Goal: Task Accomplishment & Management: Manage account settings

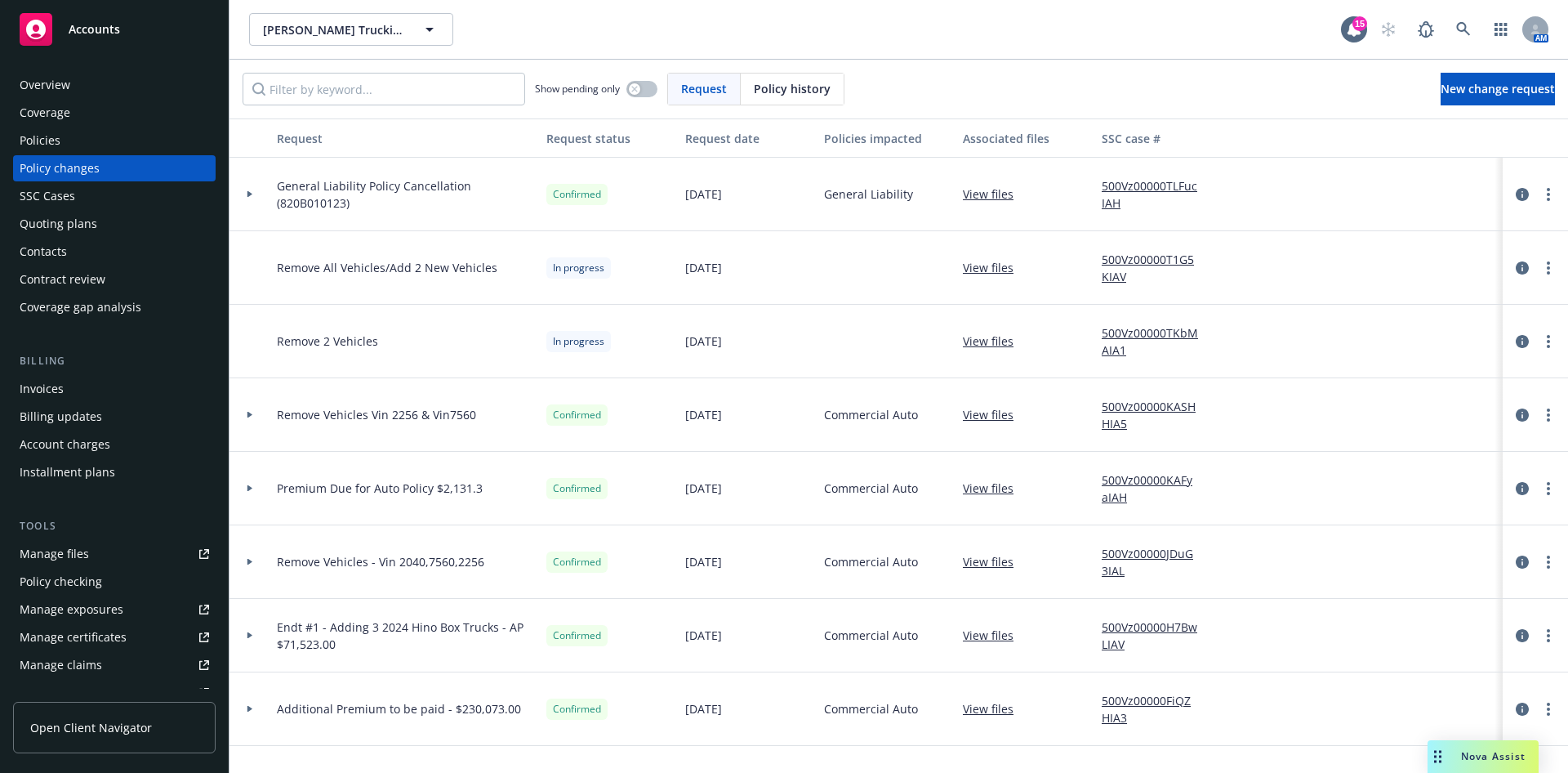
click at [187, 19] on div "Accounts" at bounding box center [114, 29] width 189 height 33
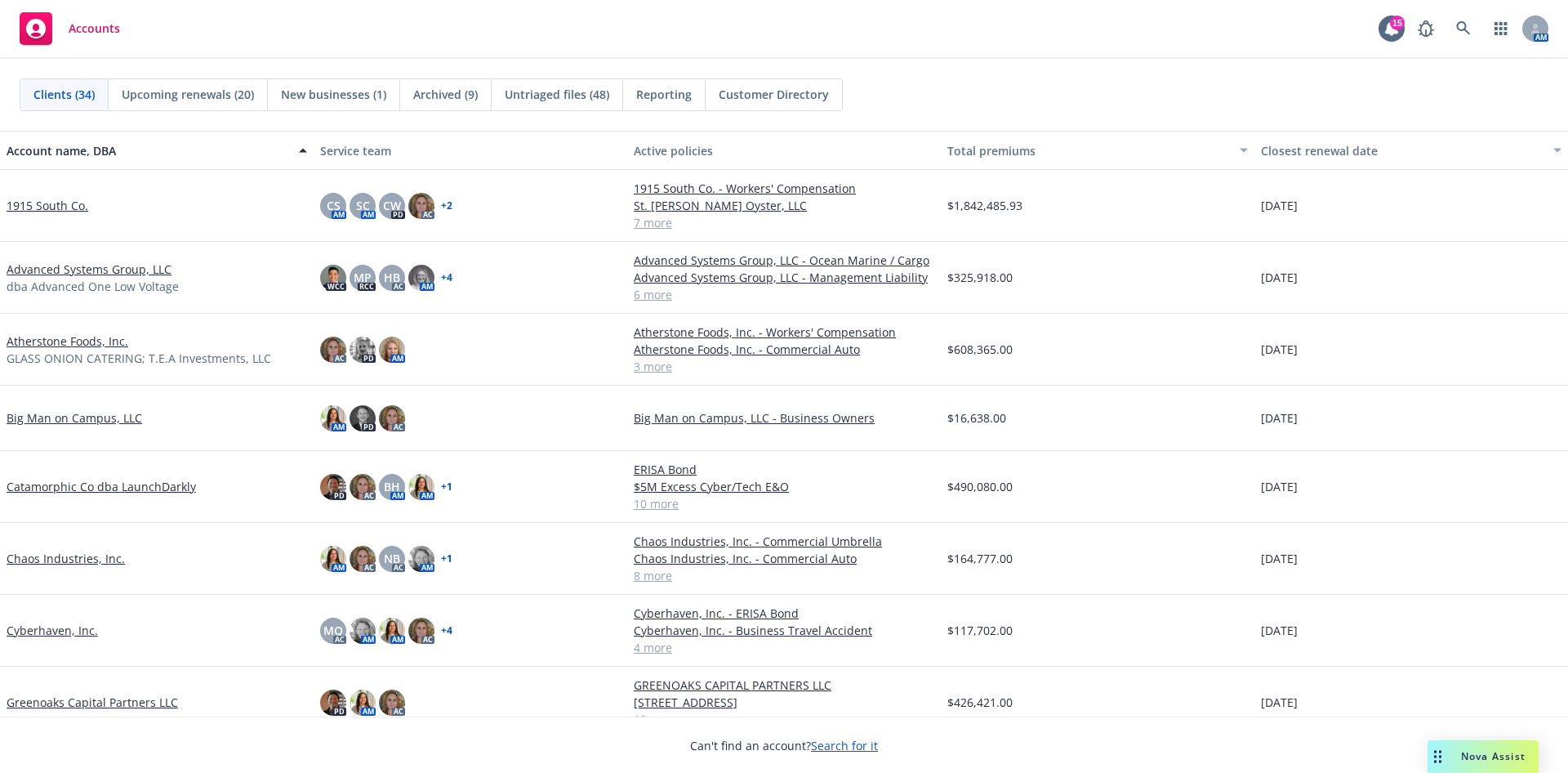
click at [88, 268] on link "Advanced Systems Group, LLC" at bounding box center [89, 268] width 165 height 17
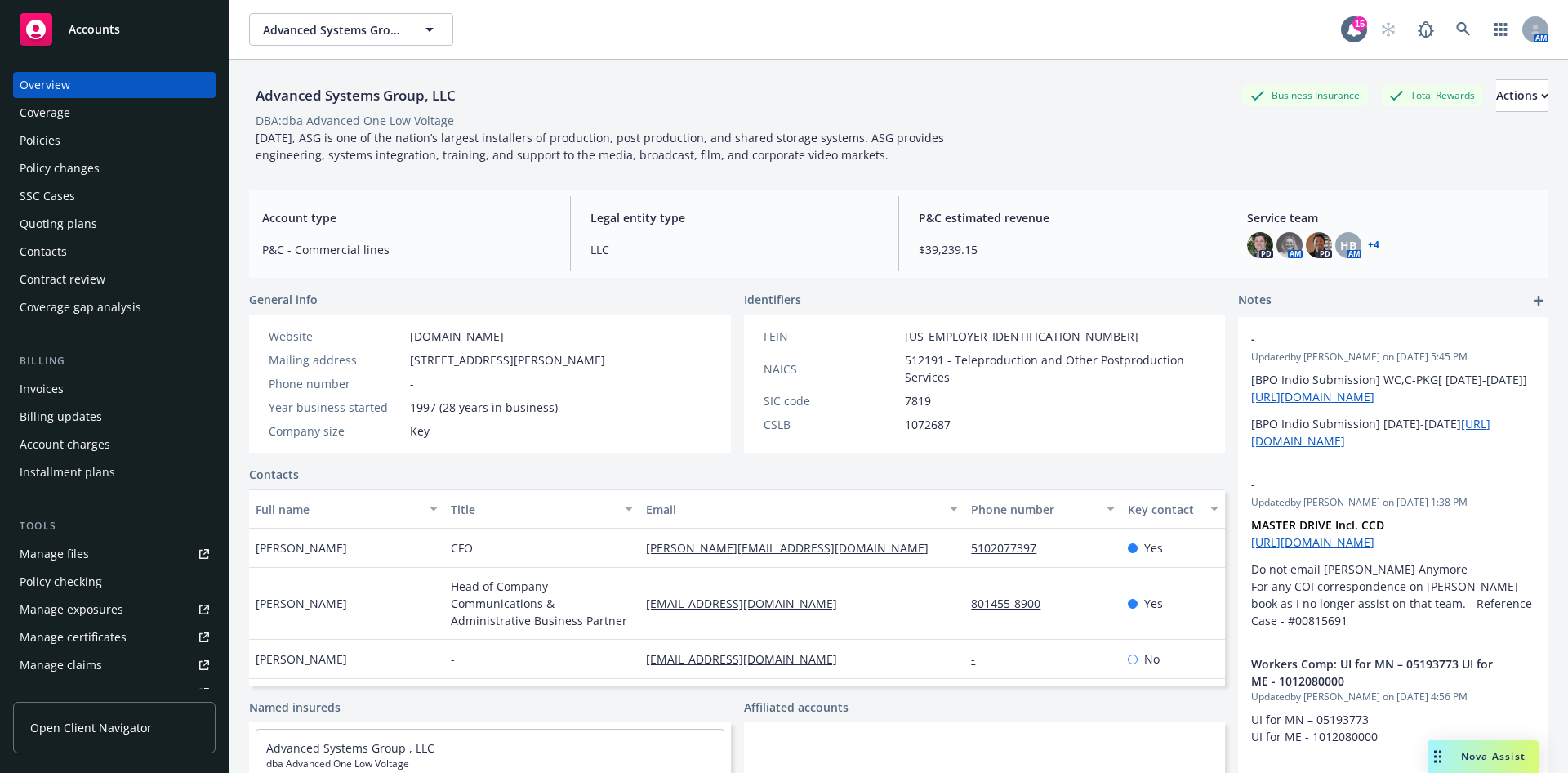
click at [85, 201] on div "SSC Cases" at bounding box center [114, 196] width 189 height 27
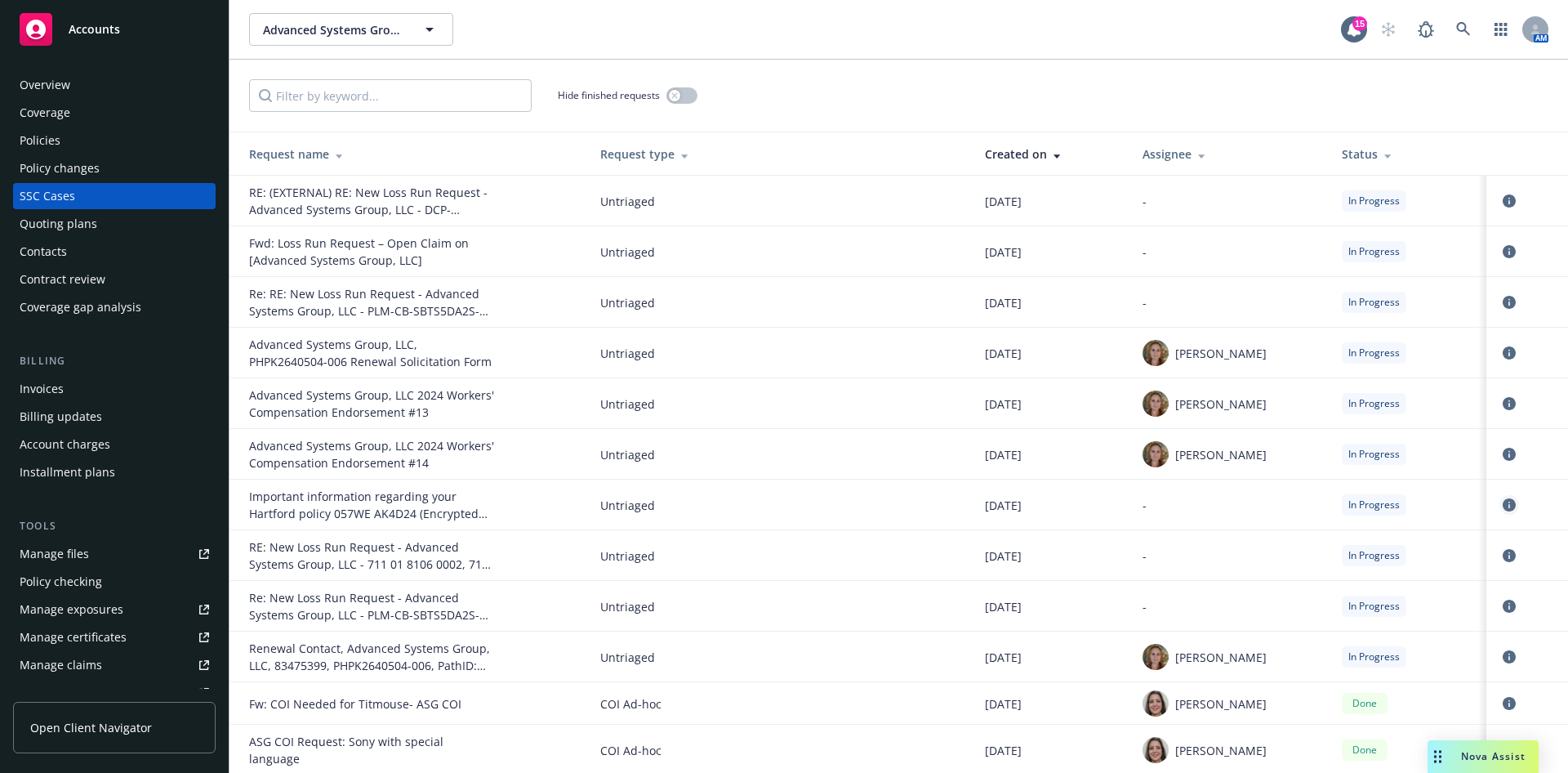
click at [1503, 499] on icon "circleInformation" at bounding box center [1509, 504] width 13 height 13
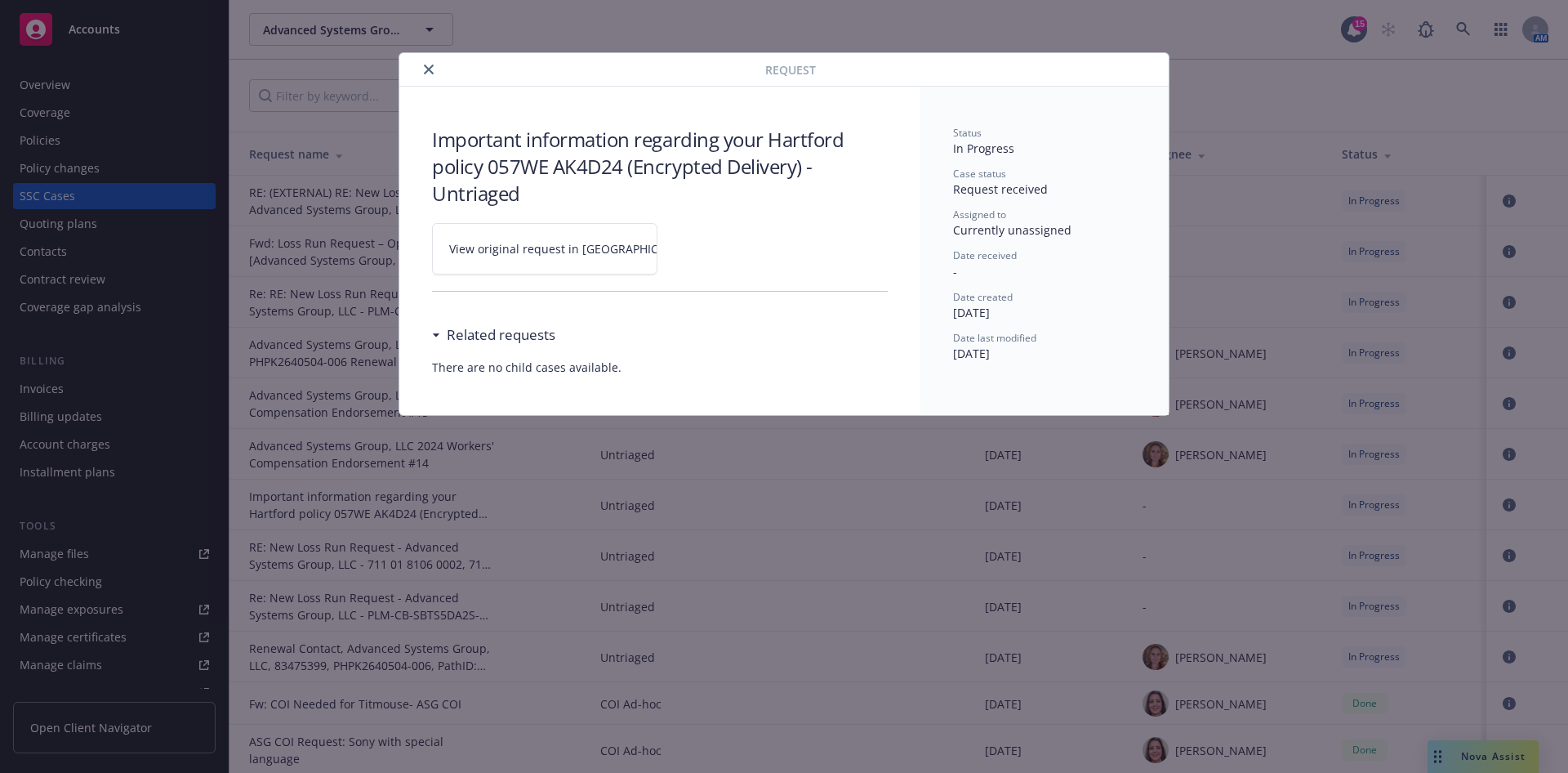
click at [575, 265] on link "View original request in SSC" at bounding box center [544, 248] width 226 height 51
click at [434, 67] on button "close" at bounding box center [429, 69] width 20 height 20
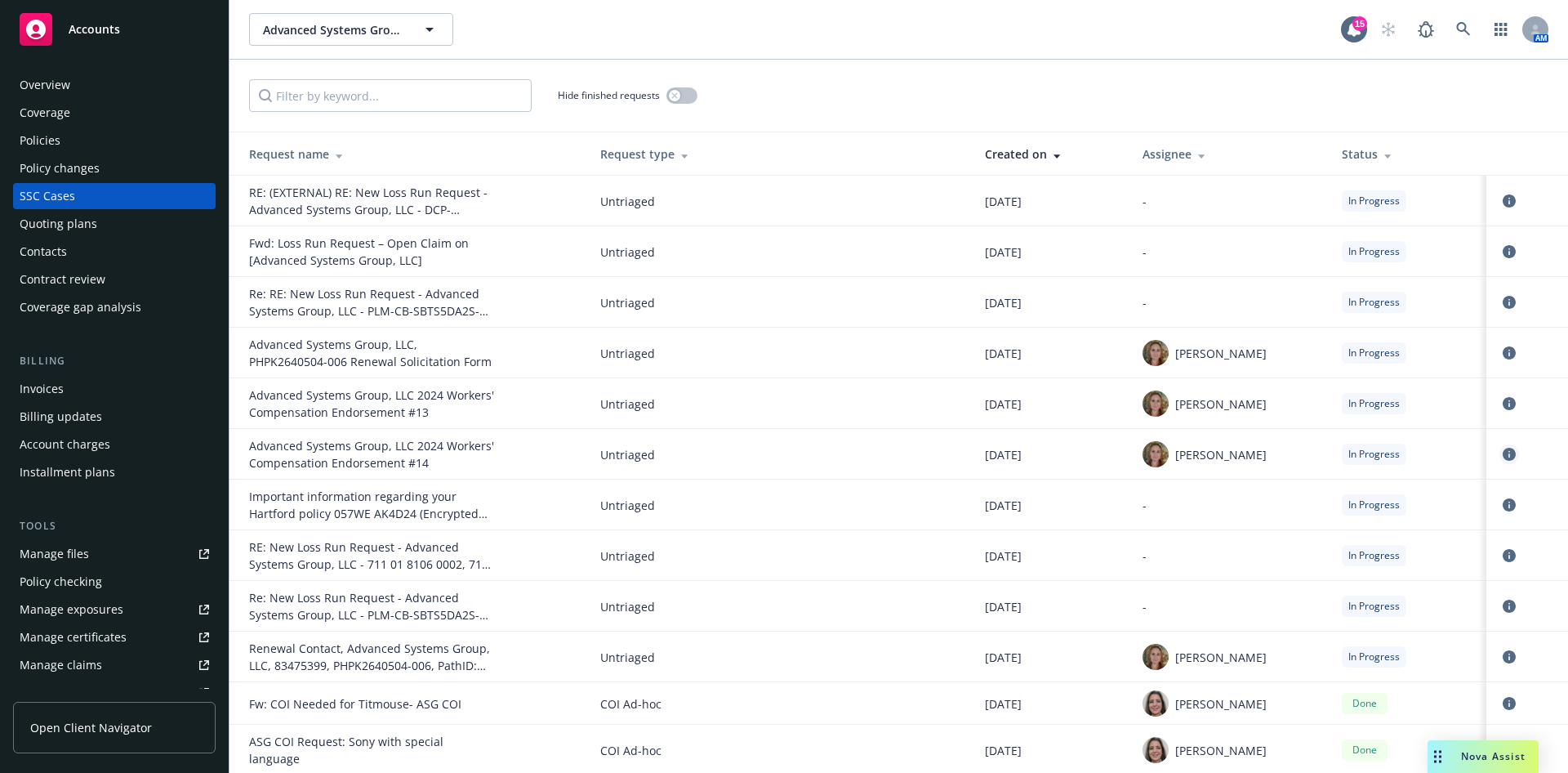
click at [1503, 458] on icon "circleInformation" at bounding box center [1509, 454] width 13 height 13
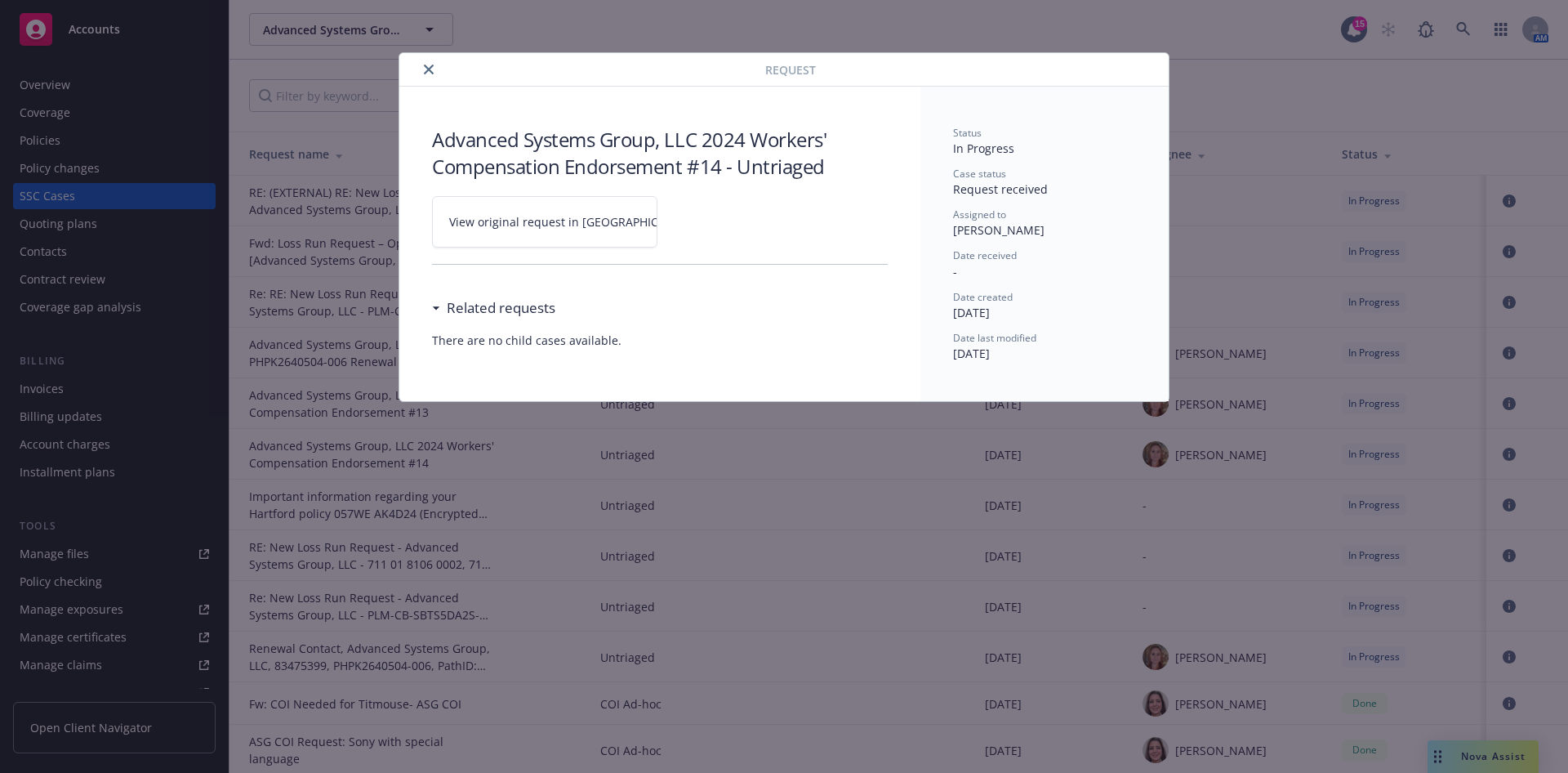
click at [515, 212] on link "View original request in SSC" at bounding box center [544, 222] width 226 height 51
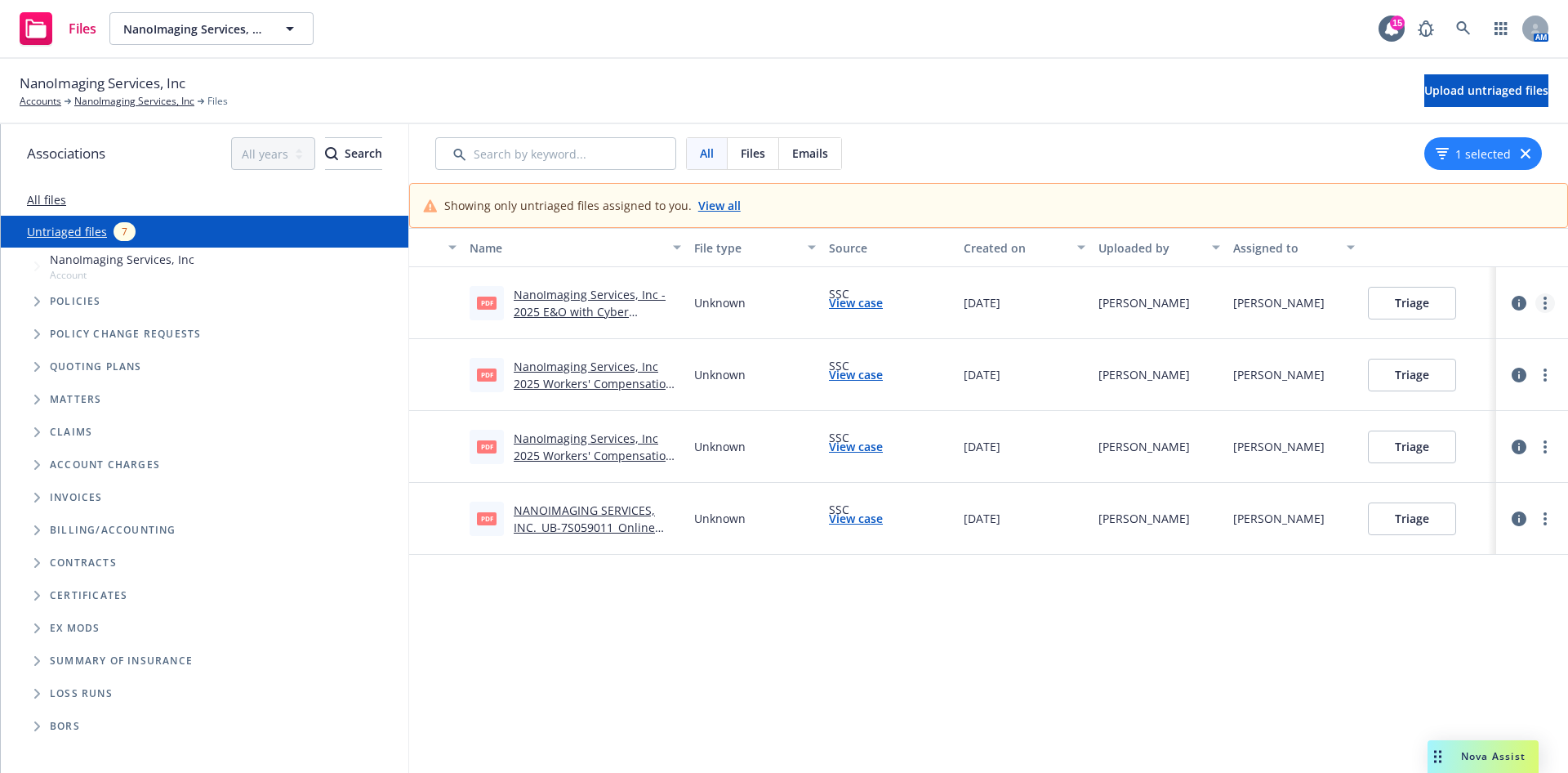
click at [1535, 297] on link "more" at bounding box center [1545, 303] width 20 height 20
click at [1481, 338] on link "Archive" at bounding box center [1464, 336] width 144 height 33
click at [1543, 369] on icon "more" at bounding box center [1544, 375] width 3 height 13
click at [1494, 398] on link "Archive" at bounding box center [1464, 408] width 144 height 33
click at [1543, 444] on icon "more" at bounding box center [1544, 446] width 3 height 13
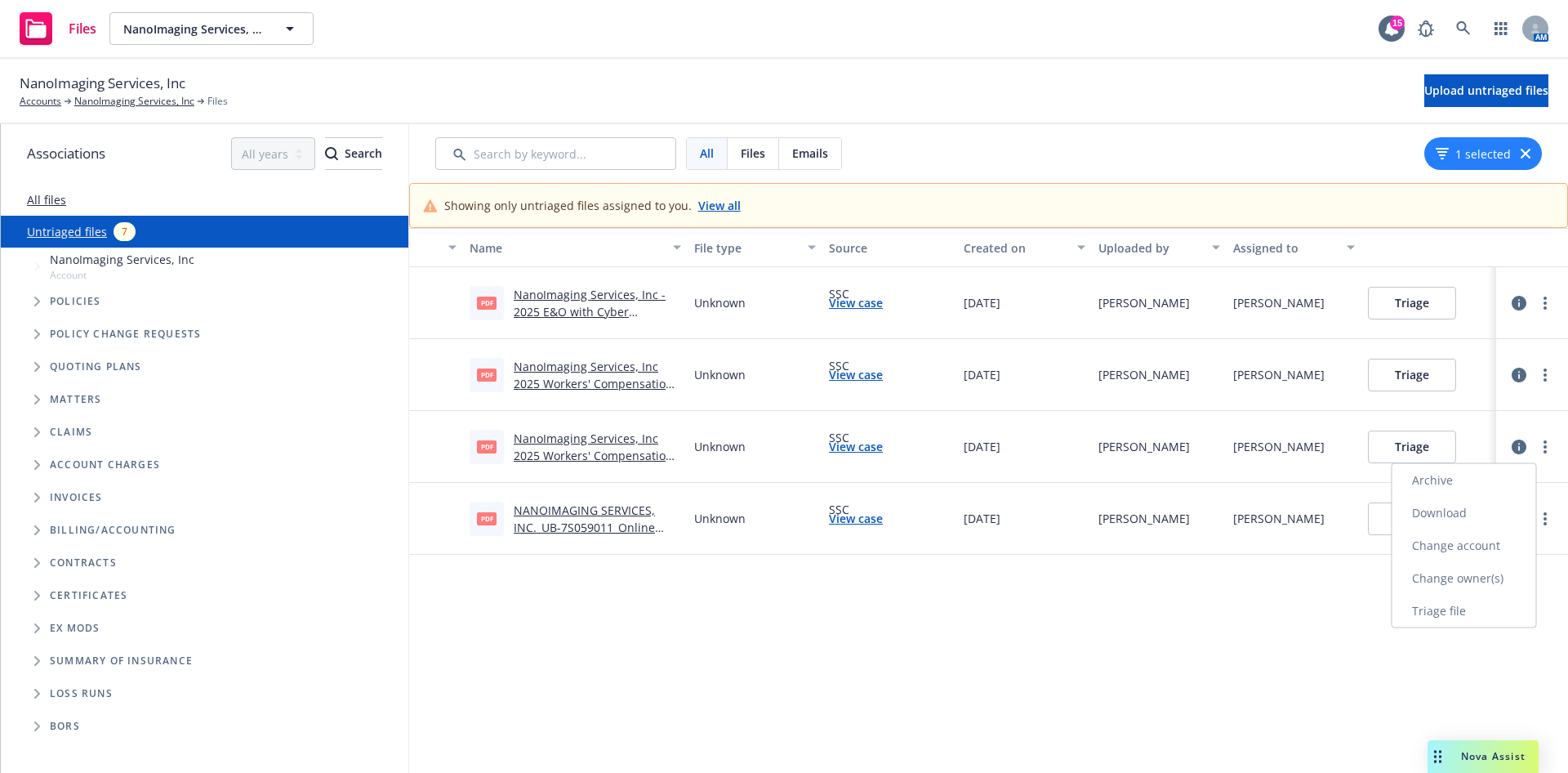
click at [1477, 476] on link "Archive" at bounding box center [1464, 479] width 144 height 33
click at [1543, 516] on icon "more" at bounding box center [1544, 518] width 3 height 13
click at [1444, 554] on link "Archive" at bounding box center [1464, 551] width 144 height 33
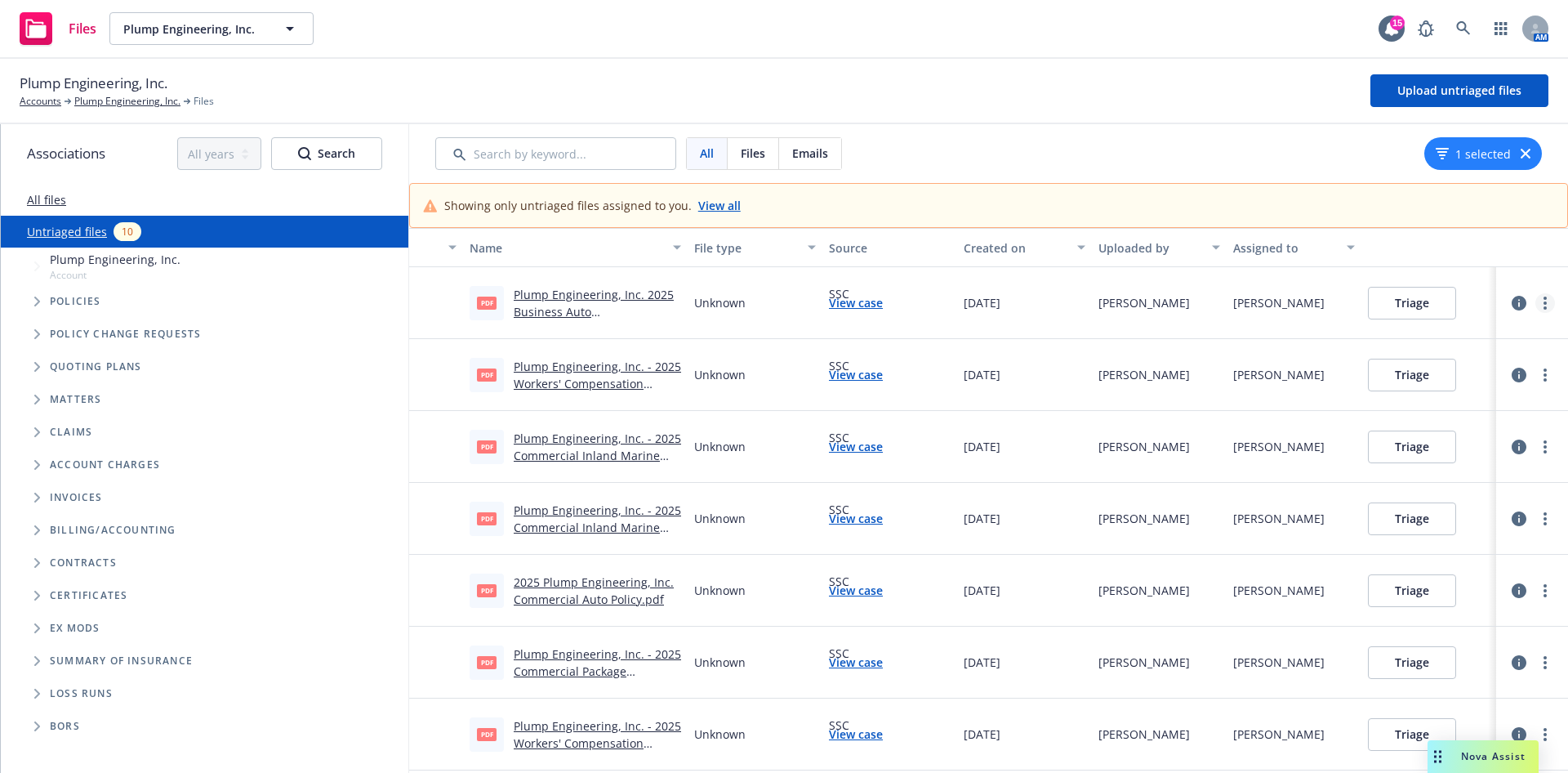
click at [1535, 305] on link "more" at bounding box center [1545, 303] width 20 height 20
click at [1481, 340] on link "Archive" at bounding box center [1446, 336] width 144 height 33
click at [1543, 370] on icon "more" at bounding box center [1544, 375] width 3 height 13
click at [1434, 414] on link "Archive" at bounding box center [1446, 408] width 144 height 33
click at [1543, 446] on circle "more" at bounding box center [1544, 446] width 3 height 3
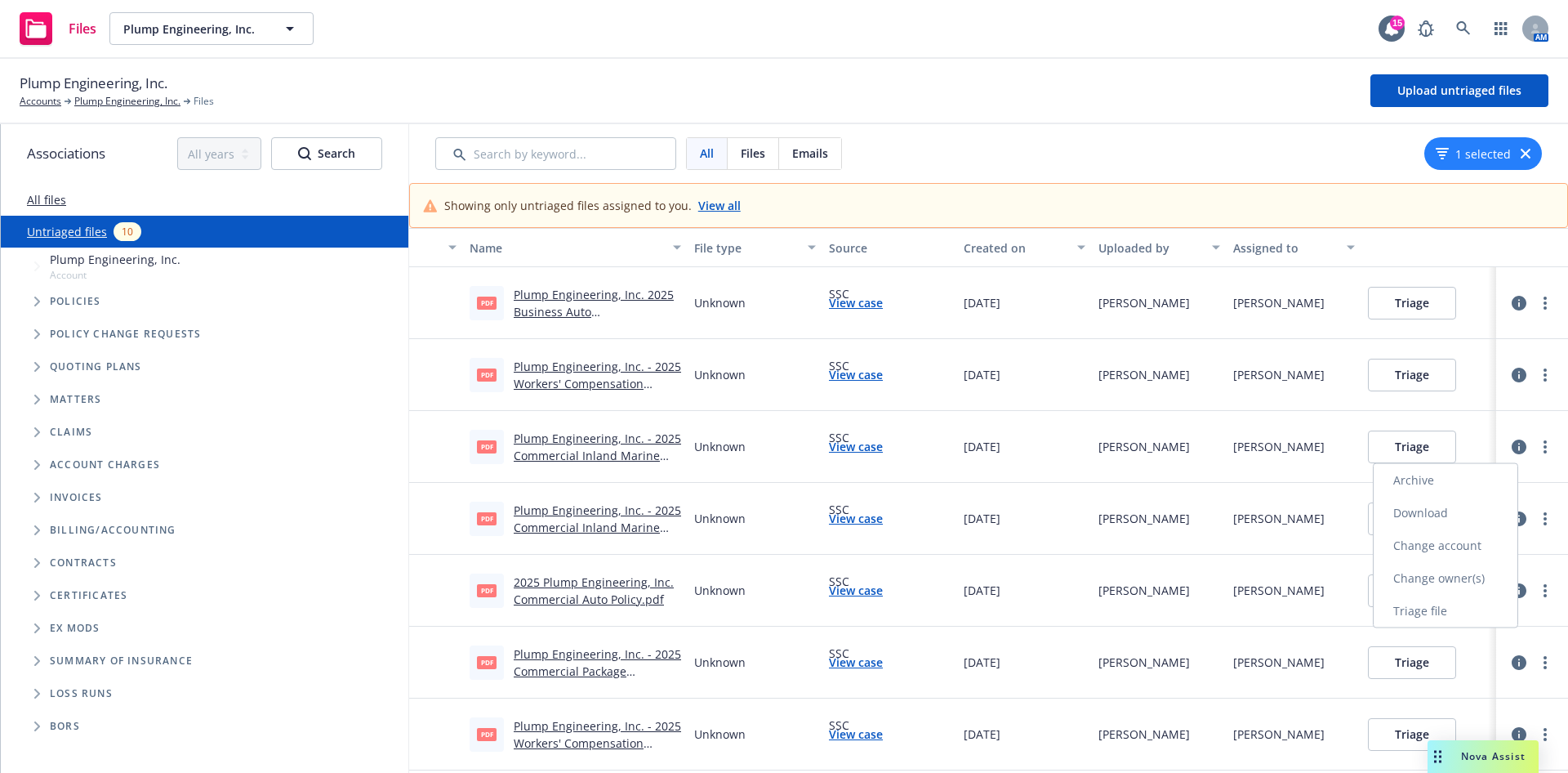
click at [1479, 469] on link "Archive" at bounding box center [1446, 479] width 144 height 33
click at [1543, 521] on icon "more" at bounding box center [1544, 518] width 3 height 13
click at [1471, 551] on link "Archive" at bounding box center [1446, 551] width 144 height 33
click at [1543, 588] on icon "more" at bounding box center [1544, 590] width 3 height 13
click at [1474, 612] on link "Archive" at bounding box center [1446, 623] width 144 height 33
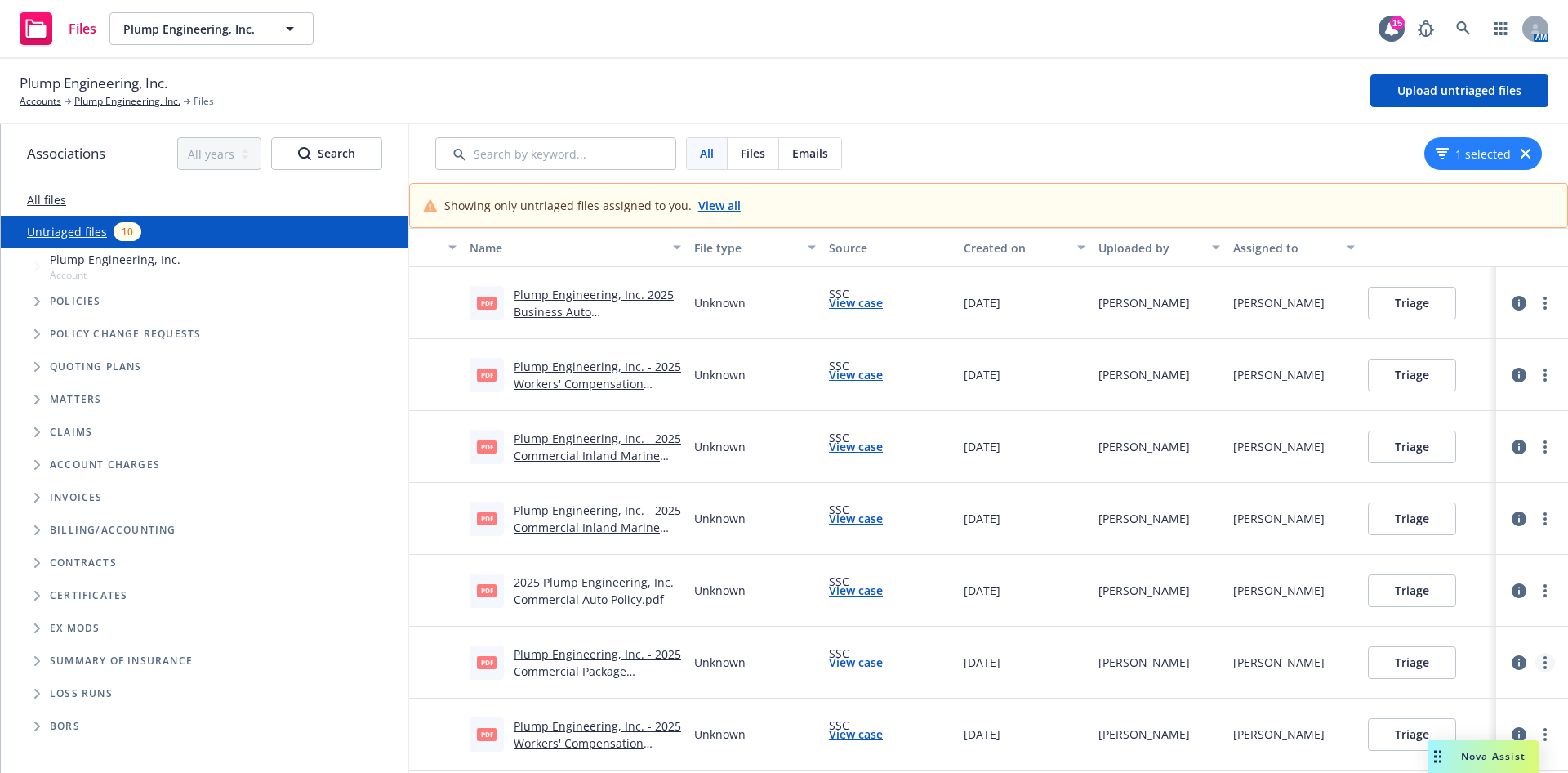
click at [1535, 659] on link "more" at bounding box center [1545, 663] width 20 height 20
click at [1446, 524] on link "Archive" at bounding box center [1464, 516] width 144 height 33
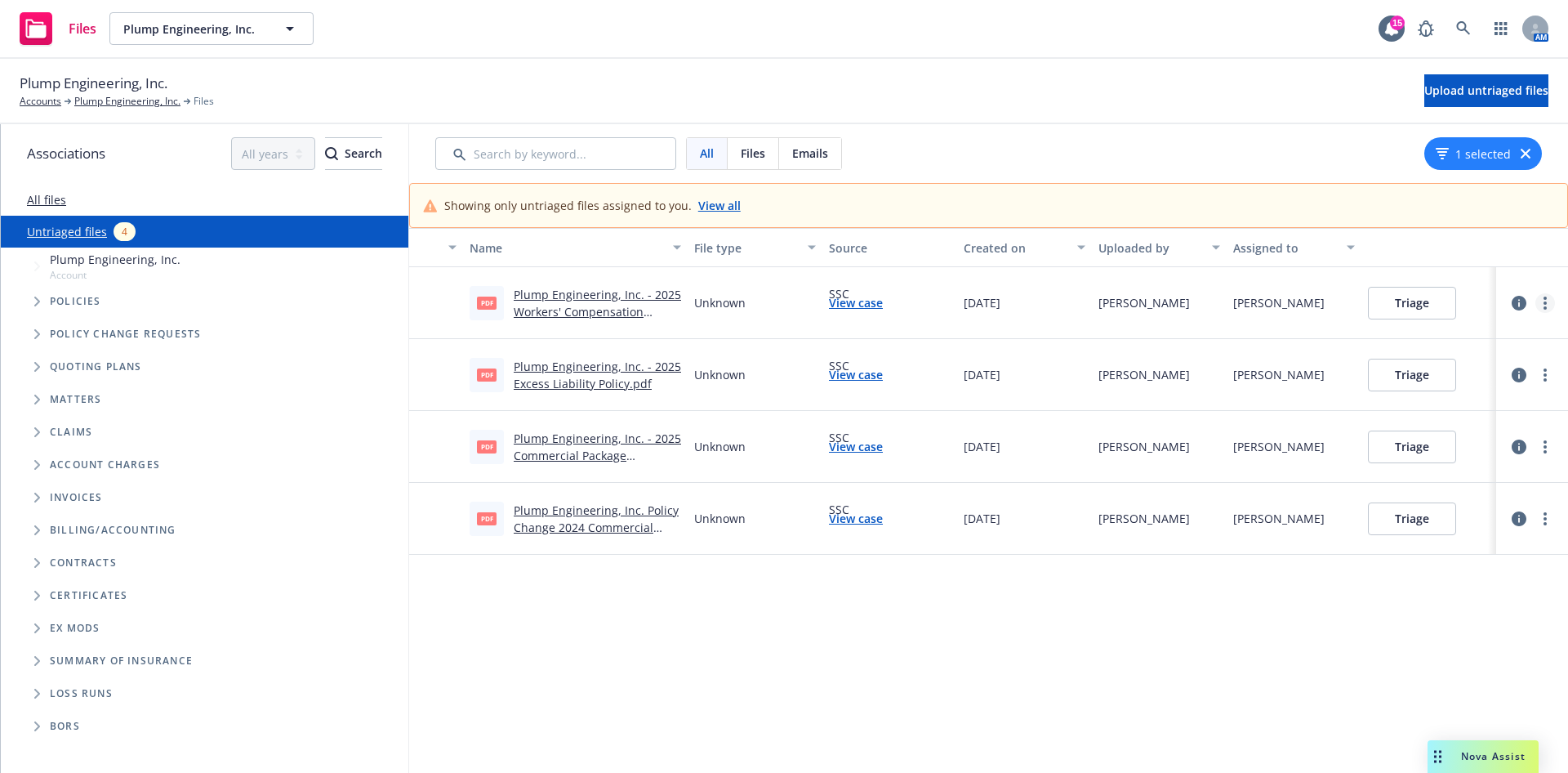
click at [1535, 302] on link "more" at bounding box center [1545, 303] width 20 height 20
click at [1520, 342] on link "Archive" at bounding box center [1464, 336] width 144 height 33
click at [1535, 369] on link "more" at bounding box center [1545, 375] width 20 height 20
click at [1514, 401] on link "Archive" at bounding box center [1464, 408] width 144 height 33
click at [1543, 450] on icon "more" at bounding box center [1544, 446] width 3 height 13
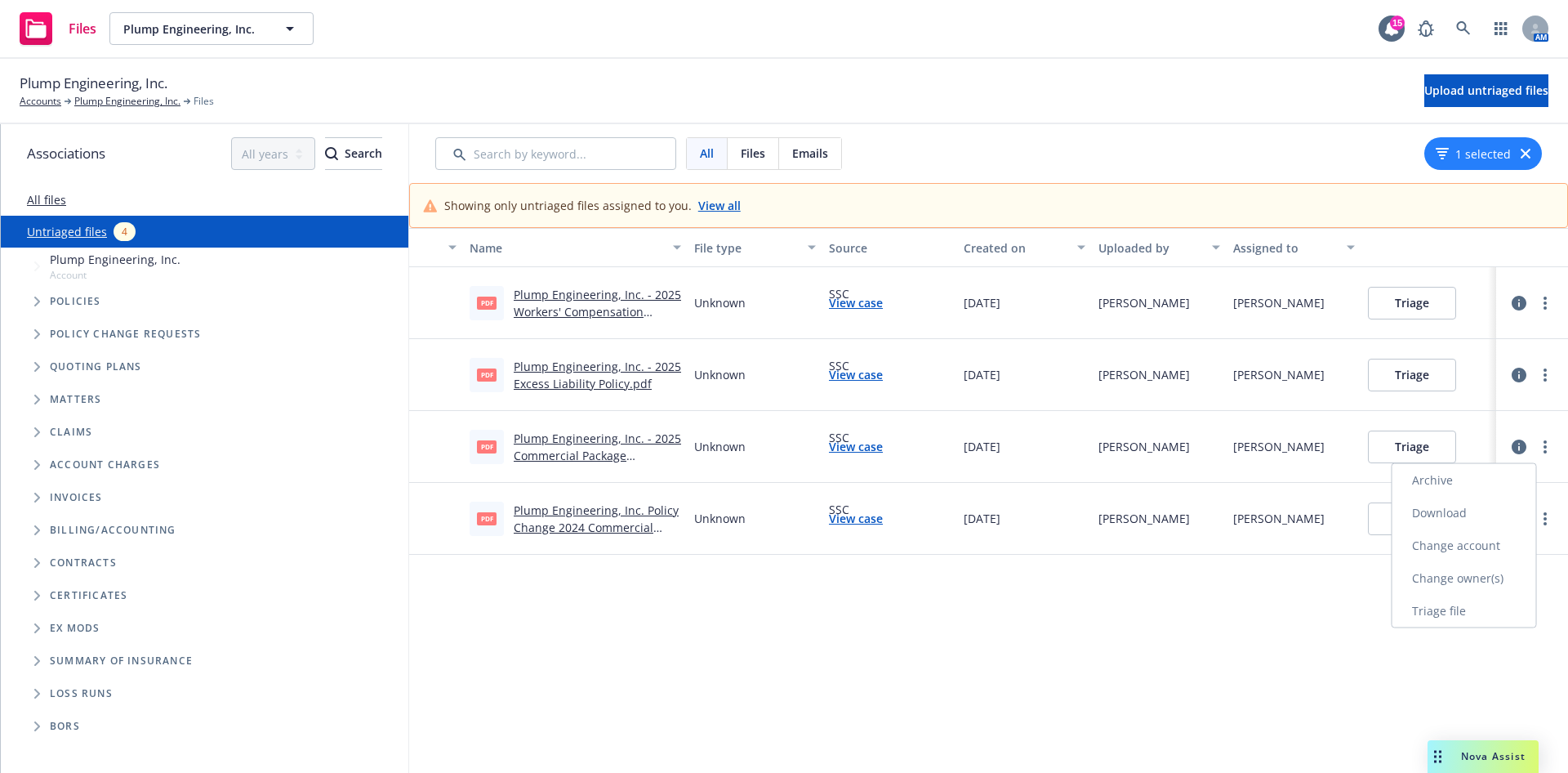
click at [1515, 470] on link "Archive" at bounding box center [1464, 479] width 144 height 33
click at [1535, 509] on div at bounding box center [1545, 519] width 20 height 20
click at [1543, 516] on icon "more" at bounding box center [1544, 518] width 3 height 13
click at [1480, 542] on link "Archive" at bounding box center [1464, 551] width 144 height 33
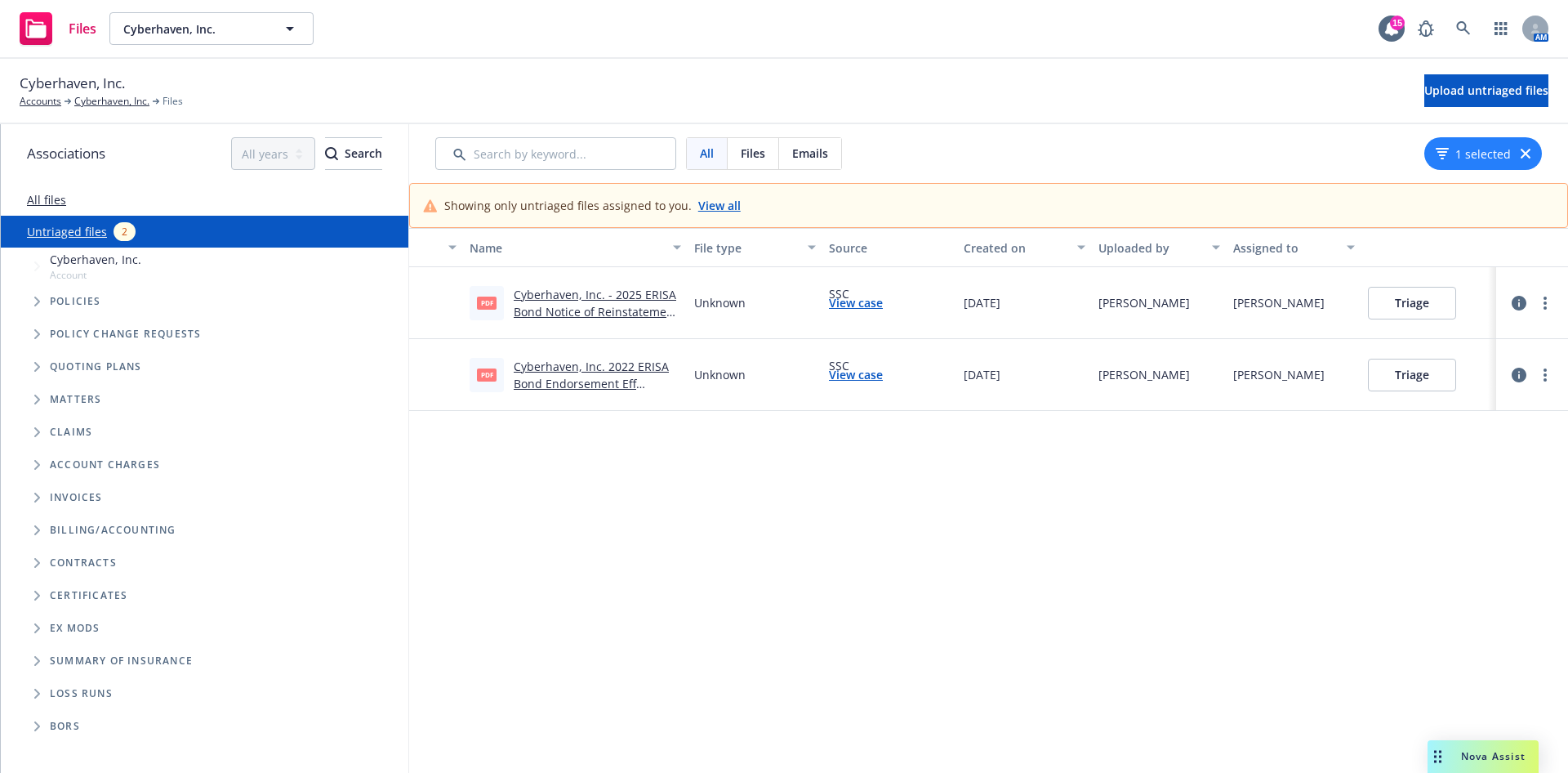
click at [611, 313] on link "Cyberhaven, Inc. - 2025 ERISA Bond Notice of Reinstatement eff [DATE] .pdf" at bounding box center [596, 312] width 164 height 50
click at [1535, 368] on link "more" at bounding box center [1545, 375] width 20 height 20
click at [1490, 400] on link "Archive" at bounding box center [1464, 408] width 144 height 33
click at [1535, 310] on link "more" at bounding box center [1545, 303] width 20 height 20
click at [1470, 338] on link "Archive" at bounding box center [1464, 336] width 144 height 33
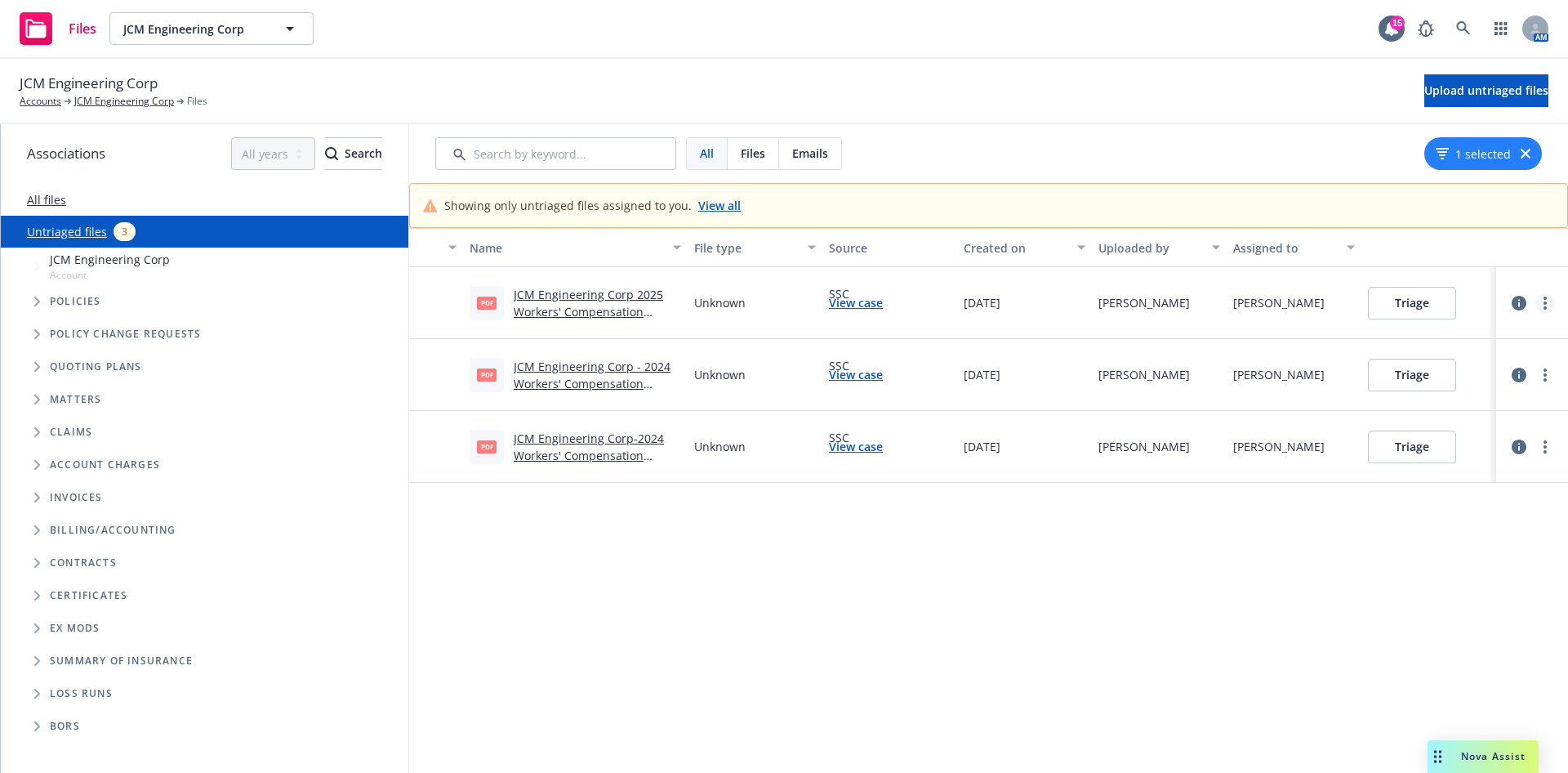
click at [1535, 306] on link "more" at bounding box center [1545, 303] width 20 height 20
click at [1508, 337] on link "Archive" at bounding box center [1464, 336] width 144 height 33
click at [1535, 374] on link "more" at bounding box center [1545, 375] width 20 height 20
click at [1500, 413] on link "Archive" at bounding box center [1464, 408] width 144 height 33
click at [1543, 443] on icon "more" at bounding box center [1544, 446] width 3 height 13
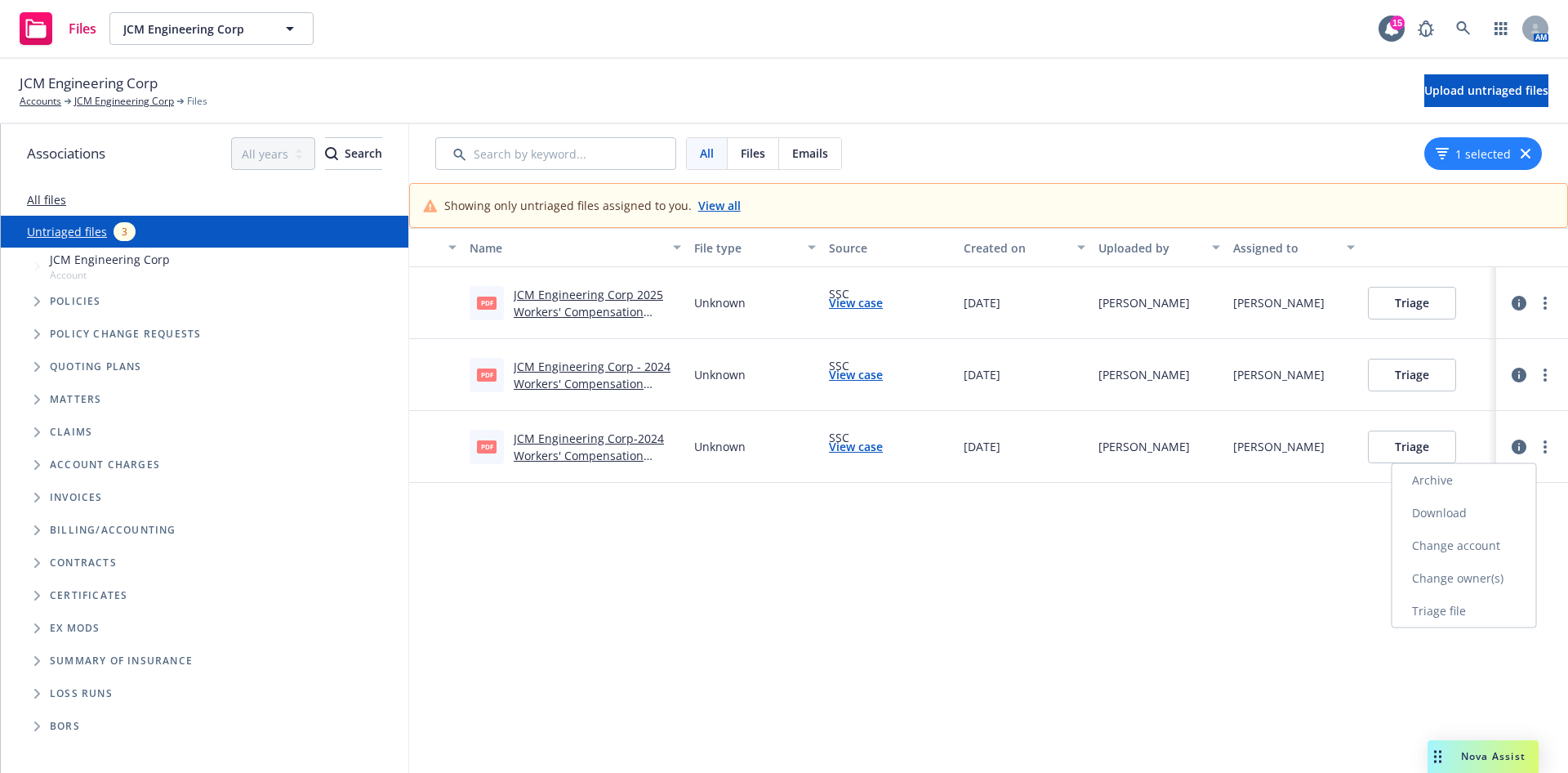
click at [1476, 478] on link "Archive" at bounding box center [1464, 479] width 144 height 33
